Goal: Find specific fact: Find contact information

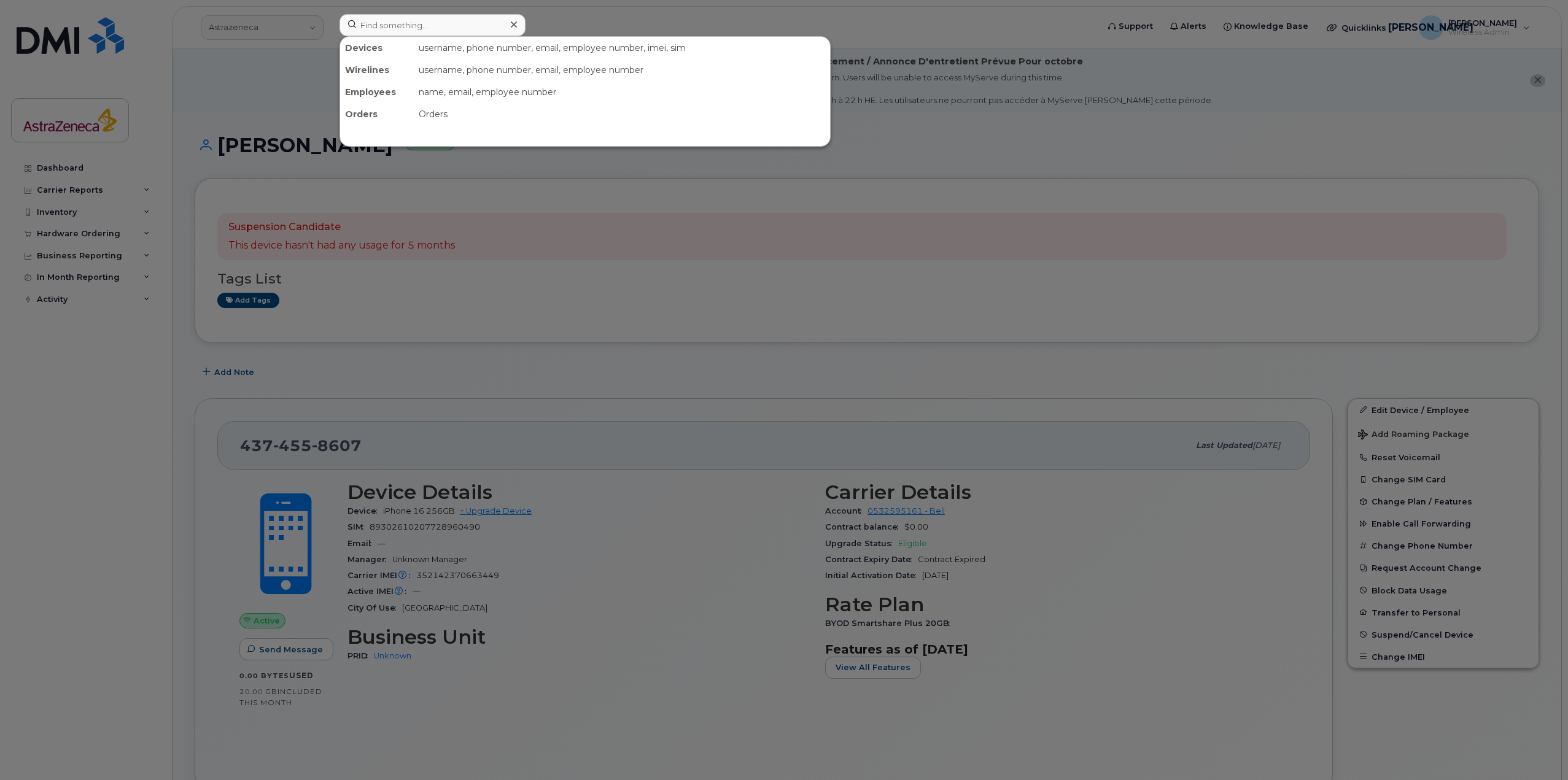
click at [476, 25] on input at bounding box center [432, 25] width 186 height 22
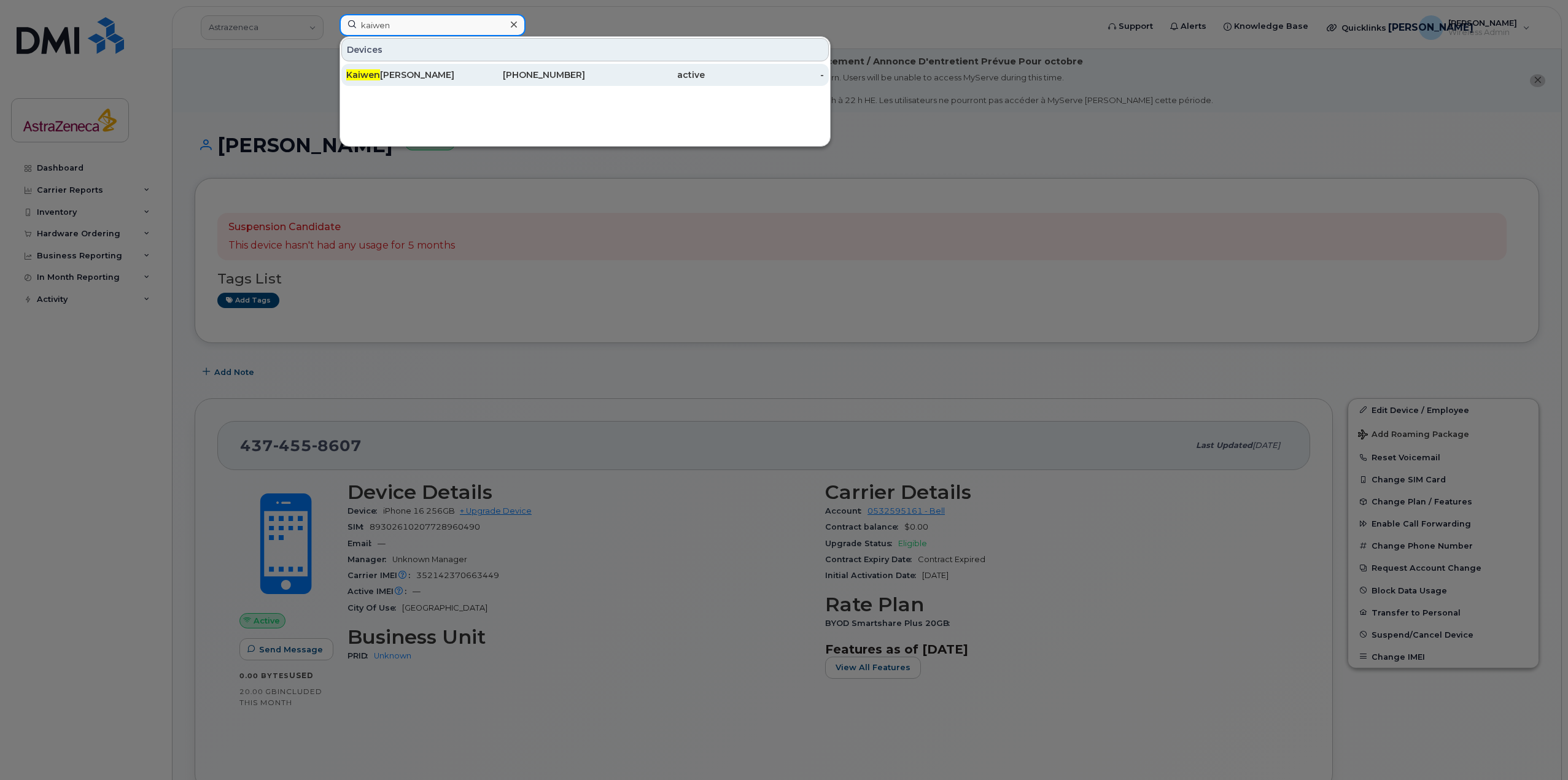
type input "kaiwen"
click at [367, 68] on div "Kaiwen Zhang" at bounding box center [406, 75] width 119 height 22
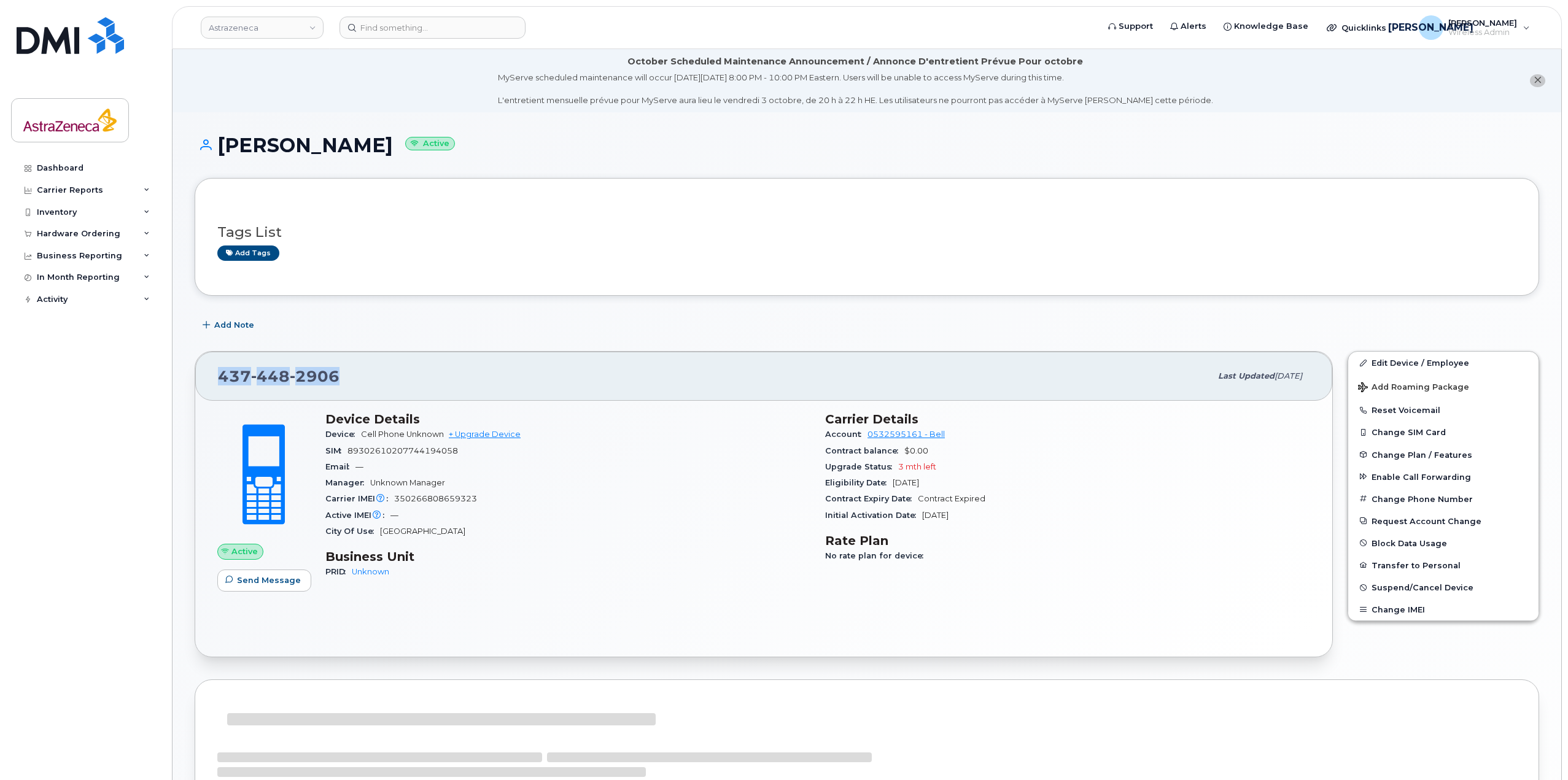
drag, startPoint x: 373, startPoint y: 372, endPoint x: 198, endPoint y: 369, distance: 175.0
click at [198, 369] on div "[PHONE_NUMBER] Last updated [DATE]" at bounding box center [763, 376] width 1137 height 49
copy span "[PHONE_NUMBER]"
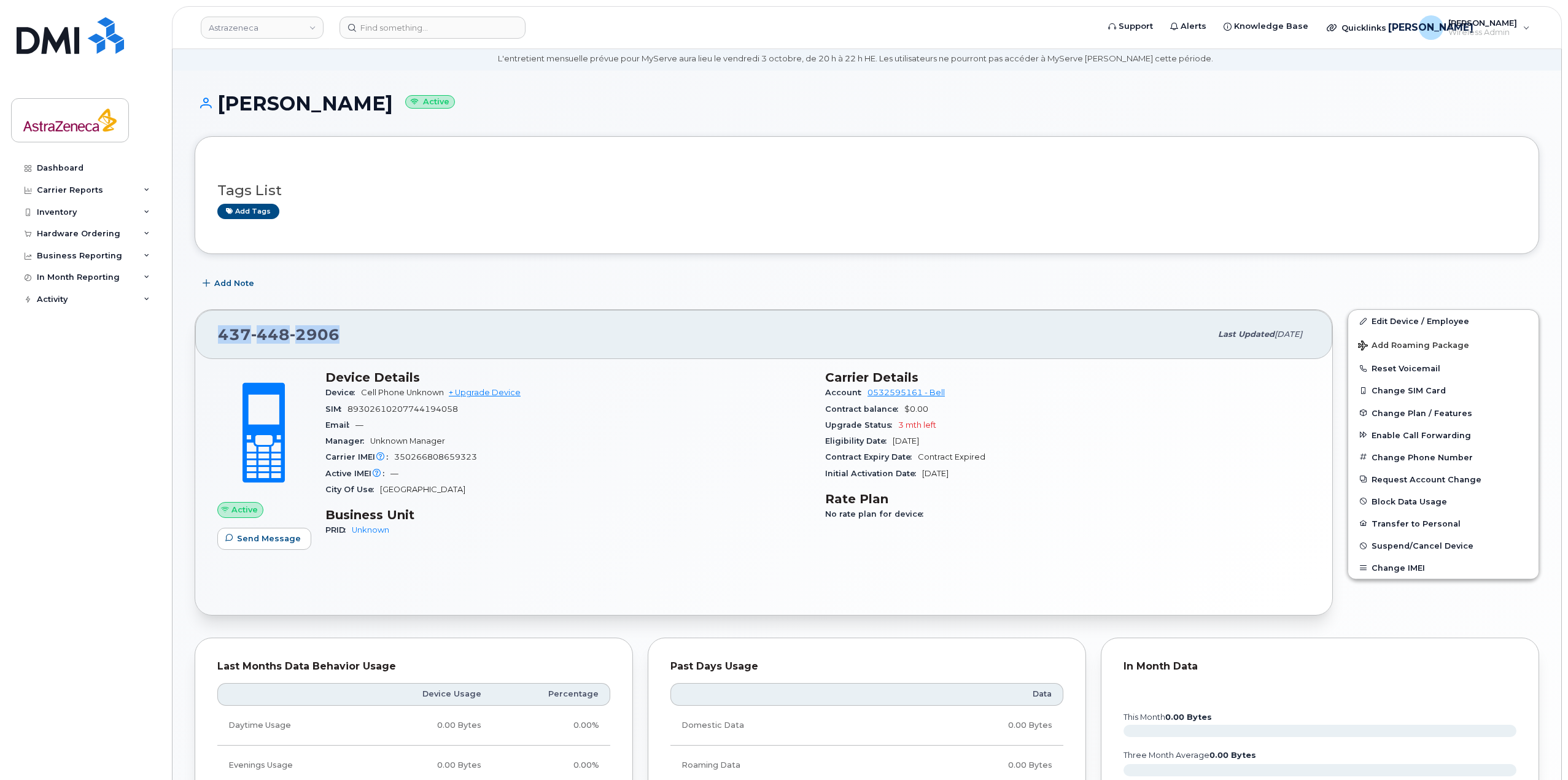
scroll to position [61, 0]
